Goal: Information Seeking & Learning: Learn about a topic

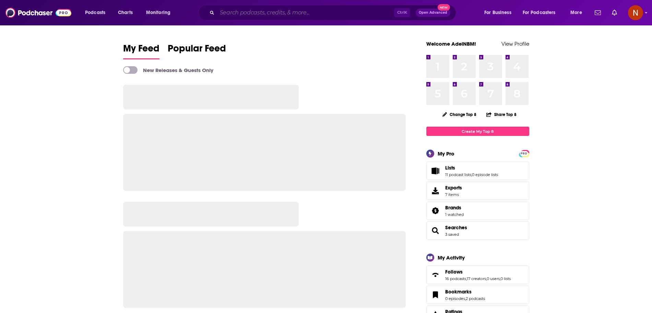
click at [273, 13] on input "Search podcasts, credits, & more..." at bounding box center [305, 12] width 177 height 11
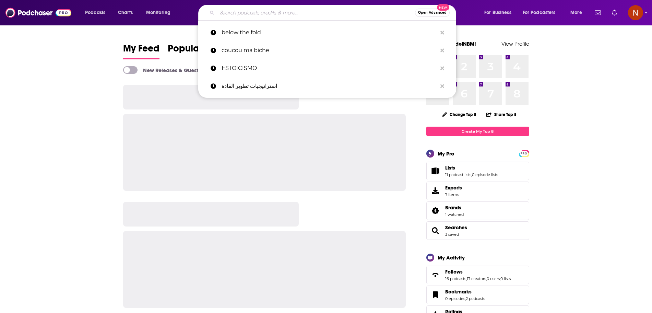
paste input "Coucou MA Biche"
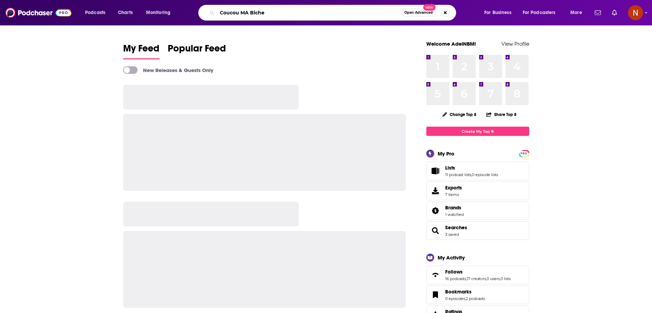
type input "Coucou MA Biche"
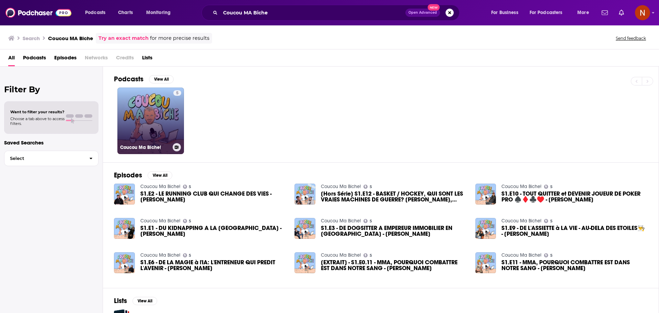
click at [144, 107] on link "5 Coucou Ma Biche!" at bounding box center [150, 120] width 67 height 67
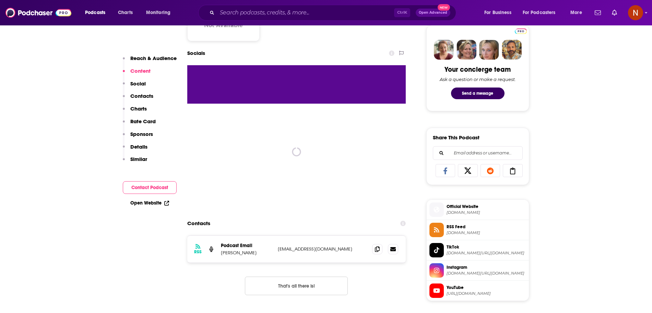
scroll to position [333, 0]
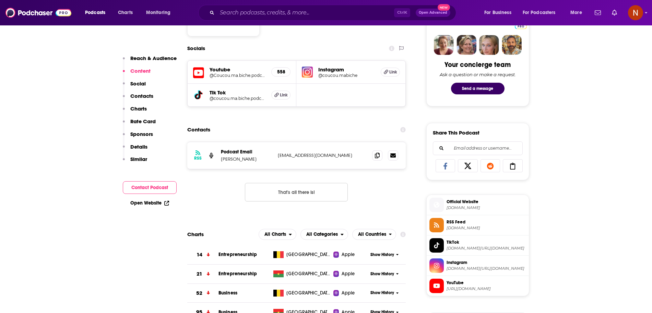
drag, startPoint x: 306, startPoint y: 162, endPoint x: 254, endPoint y: 183, distance: 56.4
click at [254, 183] on button "That's all there is!" at bounding box center [296, 192] width 103 height 19
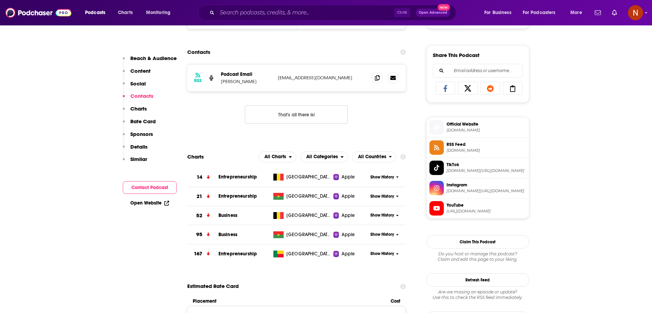
scroll to position [419, 0]
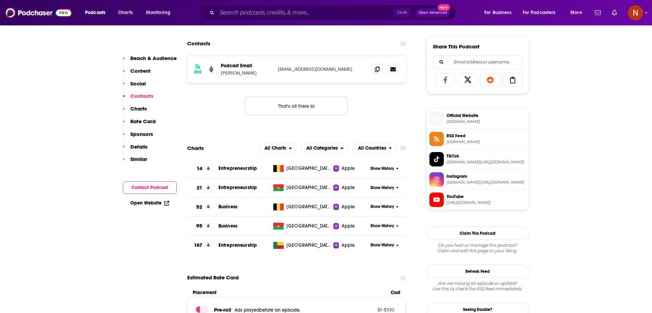
click at [382, 172] on div "Show History" at bounding box center [387, 168] width 38 height 17
click at [382, 168] on span "Show History" at bounding box center [382, 169] width 24 height 6
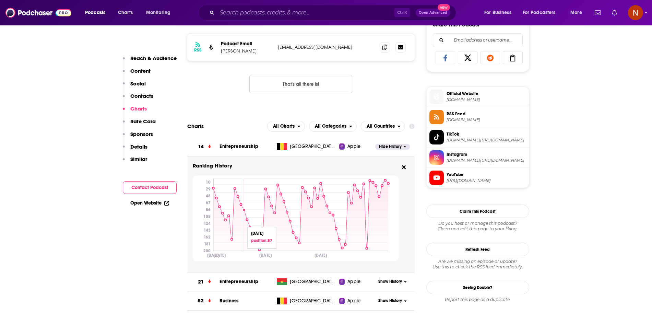
scroll to position [351, 0]
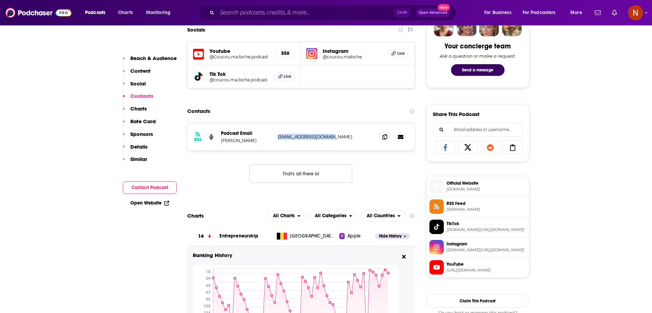
drag, startPoint x: 277, startPoint y: 136, endPoint x: 330, endPoint y: 138, distance: 53.2
click at [330, 138] on div "RSS Podcast Email [PERSON_NAME] [EMAIL_ADDRESS][DOMAIN_NAME] [DOMAIN_NAME][EMAI…" at bounding box center [300, 136] width 227 height 27
copy p "[EMAIL_ADDRESS][DOMAIN_NAME]"
click at [340, 135] on p "[EMAIL_ADDRESS][DOMAIN_NAME]" at bounding box center [323, 137] width 91 height 6
drag, startPoint x: 340, startPoint y: 135, endPoint x: 281, endPoint y: 135, distance: 58.6
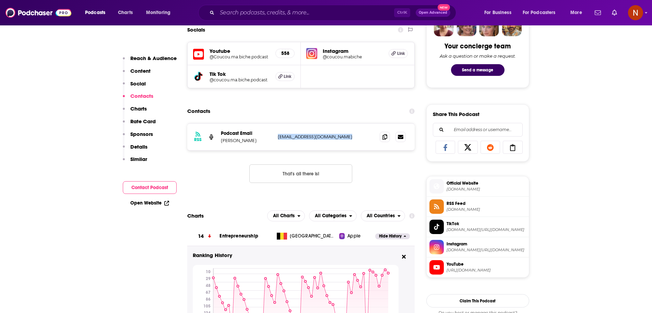
click at [281, 135] on p "[EMAIL_ADDRESS][DOMAIN_NAME]" at bounding box center [323, 137] width 91 height 6
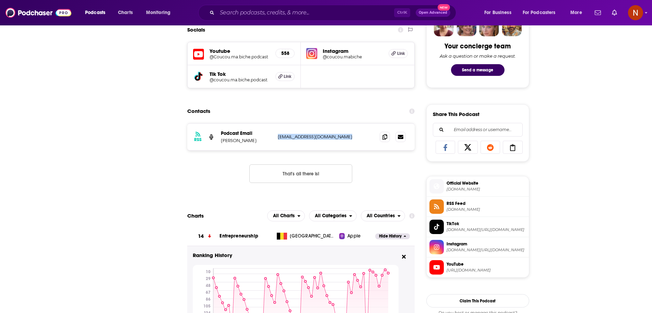
scroll to position [0, 0]
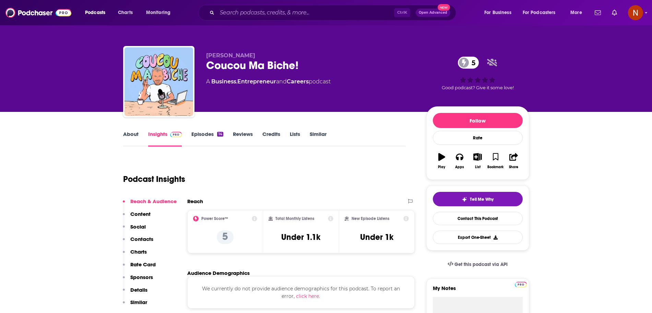
click at [247, 67] on div "Coucou Ma Biche! 5" at bounding box center [310, 65] width 209 height 13
copy div "Coucou Ma Biche! 5"
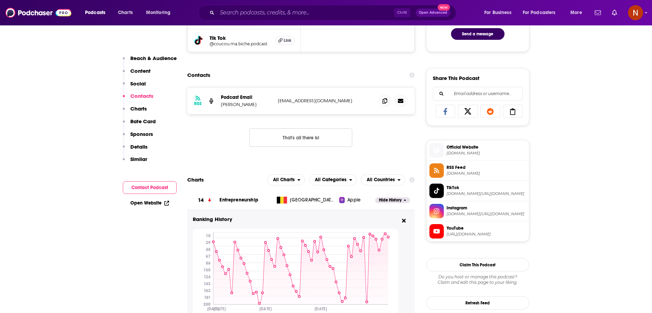
scroll to position [385, 0]
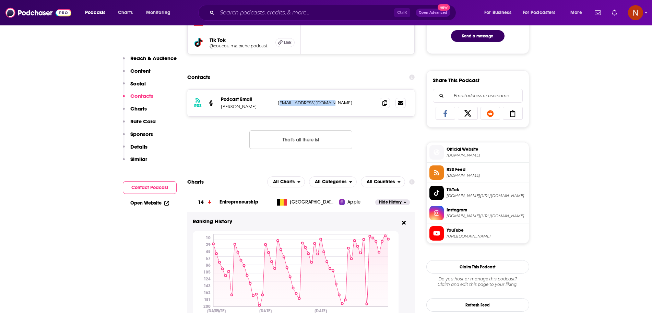
drag, startPoint x: 346, startPoint y: 110, endPoint x: 279, endPoint y: 106, distance: 67.3
click at [279, 106] on div "RSS Podcast Email [PERSON_NAME] [EMAIL_ADDRESS][DOMAIN_NAME] [DOMAIN_NAME][EMAI…" at bounding box center [300, 103] width 227 height 27
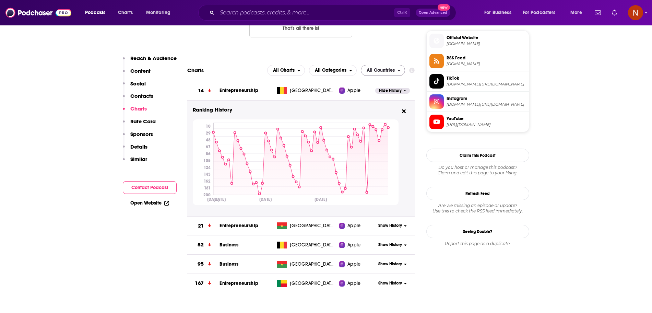
scroll to position [439, 0]
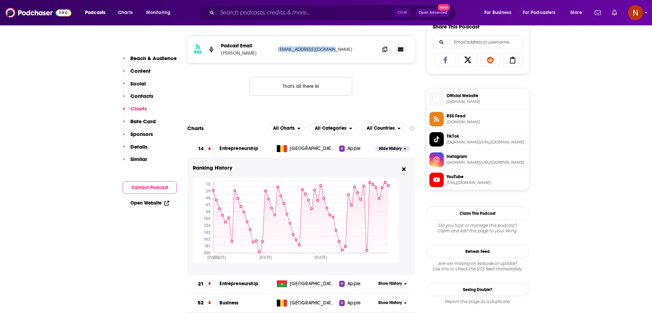
click at [389, 149] on span "Hide History" at bounding box center [390, 149] width 23 height 6
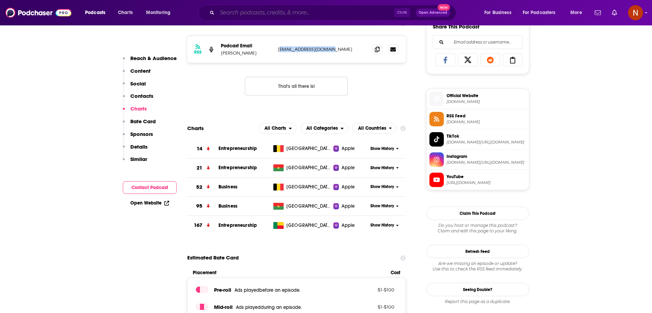
click at [265, 12] on input "Search podcasts, credits, & more..." at bounding box center [305, 12] width 177 height 11
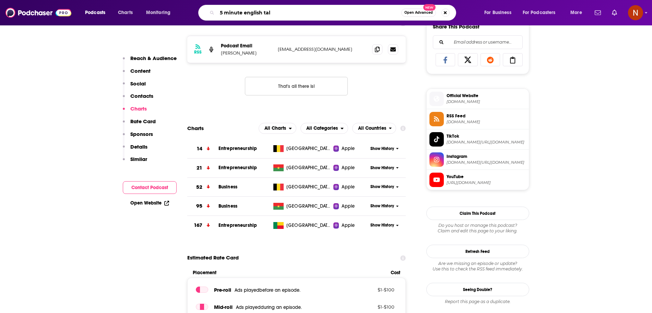
type input "5 minute english talk"
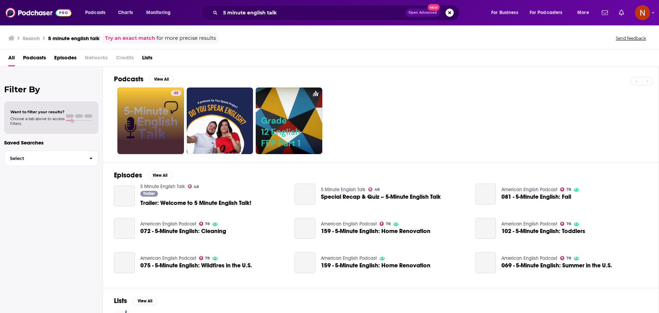
click at [151, 129] on link "48" at bounding box center [150, 120] width 67 height 67
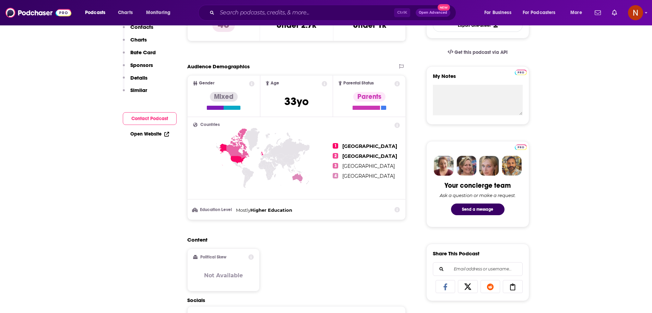
scroll to position [51, 0]
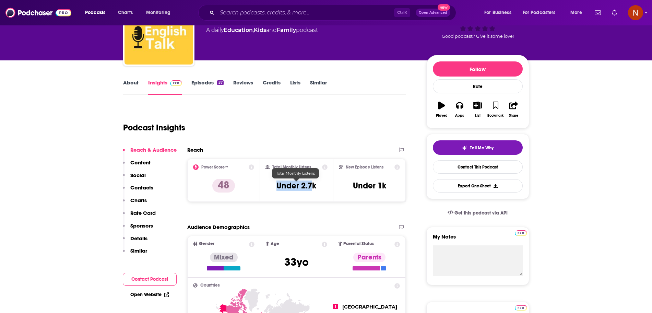
drag, startPoint x: 278, startPoint y: 185, endPoint x: 312, endPoint y: 188, distance: 33.8
click at [312, 188] on h3 "Under 2.7k" at bounding box center [296, 185] width 40 height 10
drag, startPoint x: 364, startPoint y: 188, endPoint x: 395, endPoint y: 187, distance: 31.2
click at [395, 187] on div "New Episode Listens Under 1k" at bounding box center [369, 180] width 61 height 32
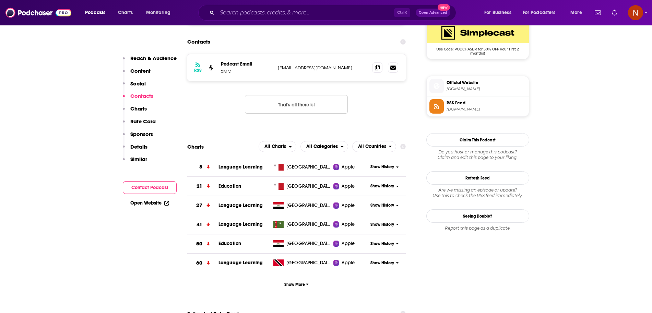
scroll to position [550, 0]
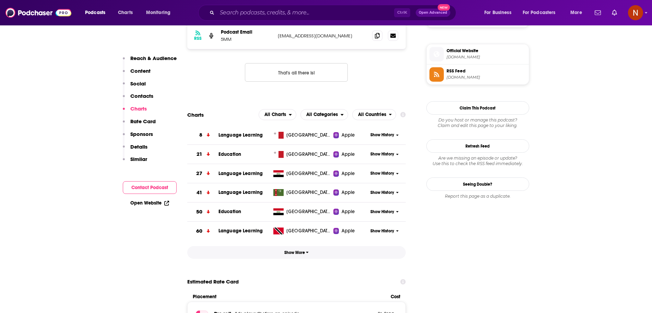
click at [304, 252] on span "Show More" at bounding box center [296, 252] width 24 height 5
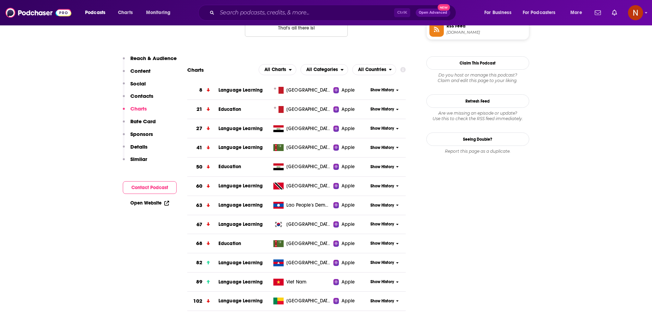
scroll to position [593, 0]
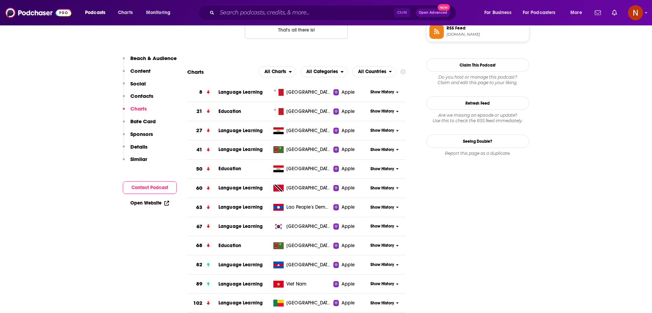
click at [385, 90] on span "Show History" at bounding box center [382, 92] width 24 height 6
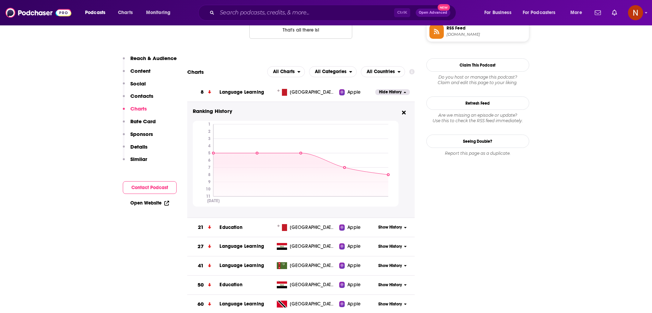
click at [385, 90] on span "Hide History" at bounding box center [390, 92] width 23 height 6
